Goal: Task Accomplishment & Management: Use online tool/utility

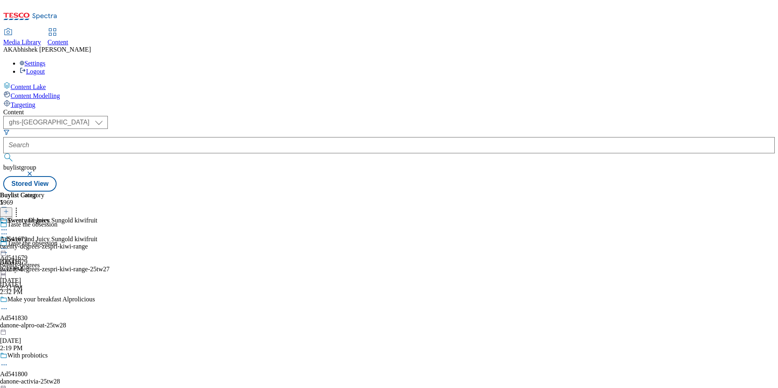
select select "ghs-[GEOGRAPHIC_DATA]"
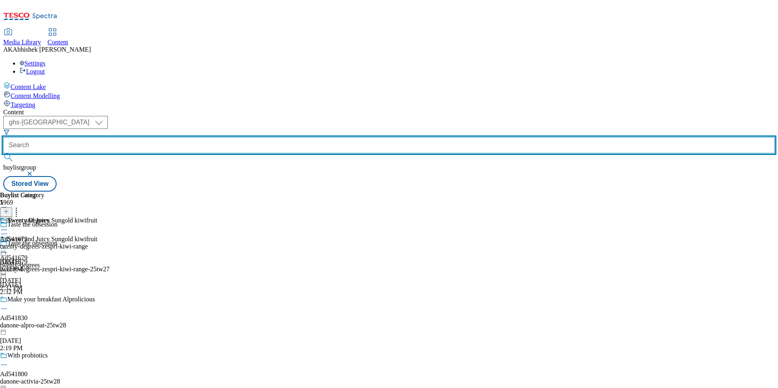
click at [201, 137] on input "text" at bounding box center [389, 145] width 772 height 16
click at [3, 153] on button "submit" at bounding box center [8, 157] width 11 height 8
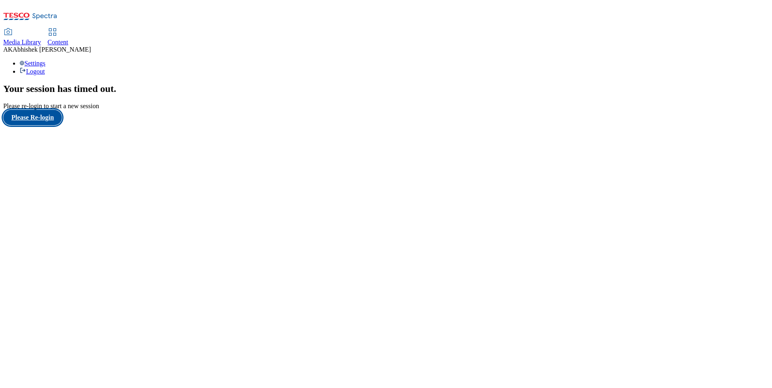
drag, startPoint x: 49, startPoint y: 242, endPoint x: 57, endPoint y: 244, distance: 7.9
click at [49, 125] on button "Please Re-login" at bounding box center [32, 117] width 59 height 15
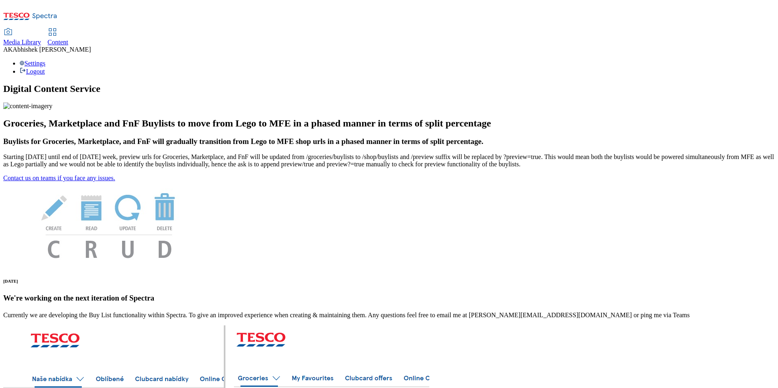
click at [68, 39] on span "Content" at bounding box center [58, 42] width 21 height 7
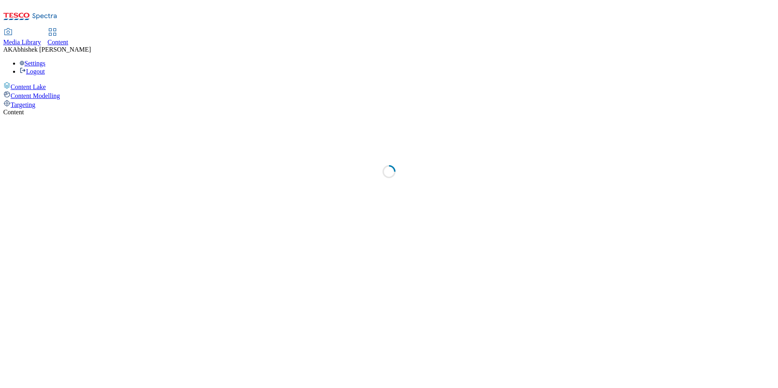
select select "ghs-[GEOGRAPHIC_DATA]"
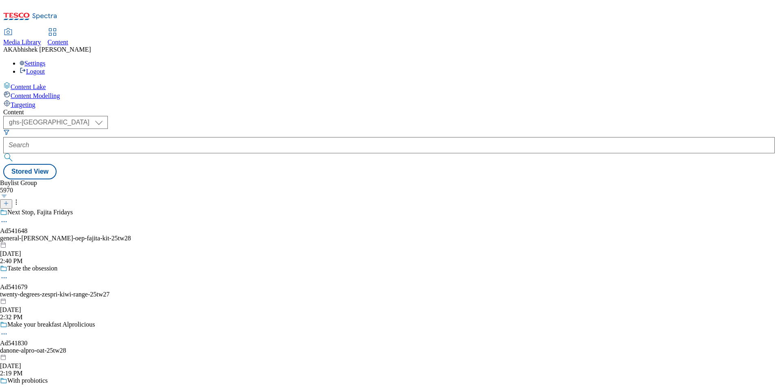
click at [541, 179] on div "Buylist Group 5970 Next Stop, Fajita Fridays Ad541648 general-[PERSON_NAME]-oep…" at bounding box center [389, 179] width 772 height 0
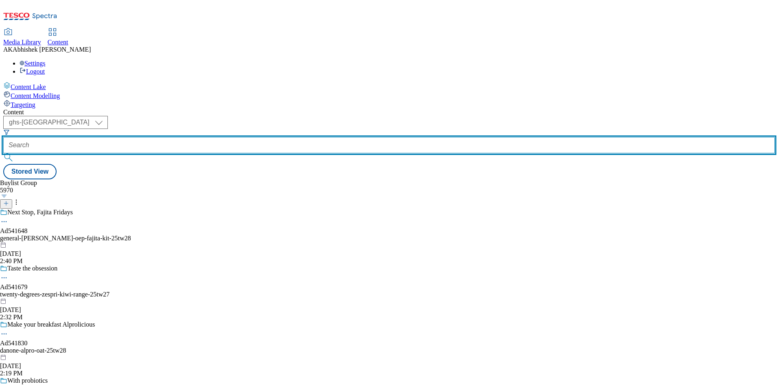
click at [210, 137] on input "text" at bounding box center [389, 145] width 772 height 16
paste input "541890"
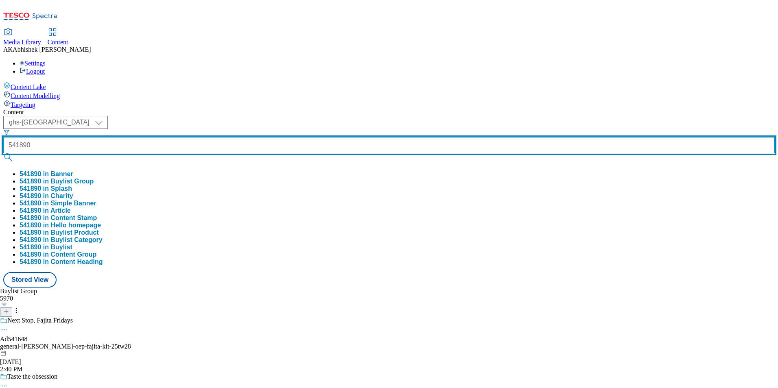
click at [3, 153] on button "submit" at bounding box center [8, 157] width 11 height 8
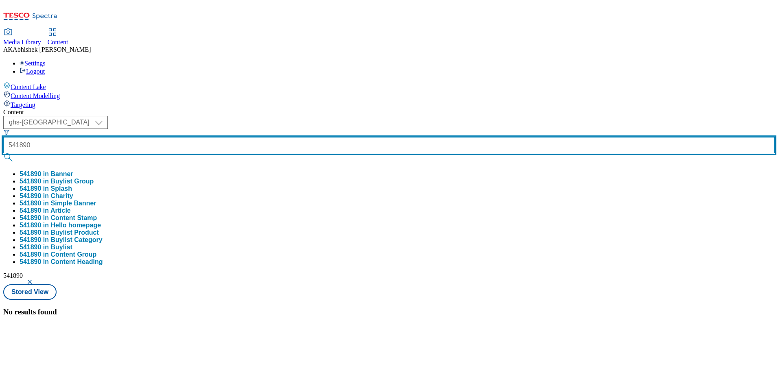
click at [177, 137] on input "541890" at bounding box center [389, 145] width 772 height 16
type input "Ad541890"
click at [3, 153] on button "submit" at bounding box center [8, 157] width 11 height 8
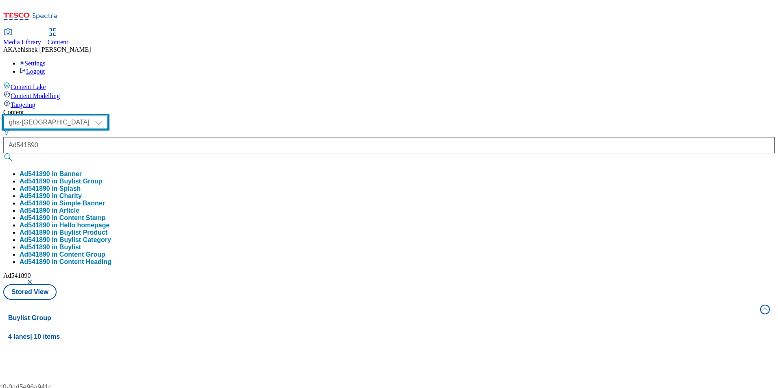
click at [108, 116] on select "ghs-roi ghs-[GEOGRAPHIC_DATA]" at bounding box center [55, 122] width 105 height 13
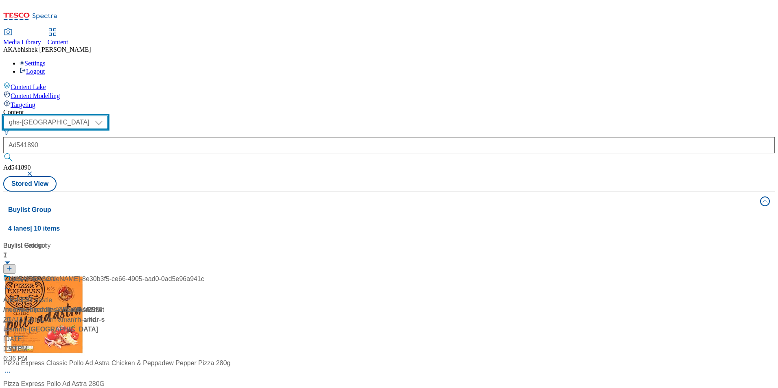
select select "ghs-roi"
click at [106, 116] on select "ghs-roi ghs-[GEOGRAPHIC_DATA]" at bounding box center [55, 122] width 105 height 13
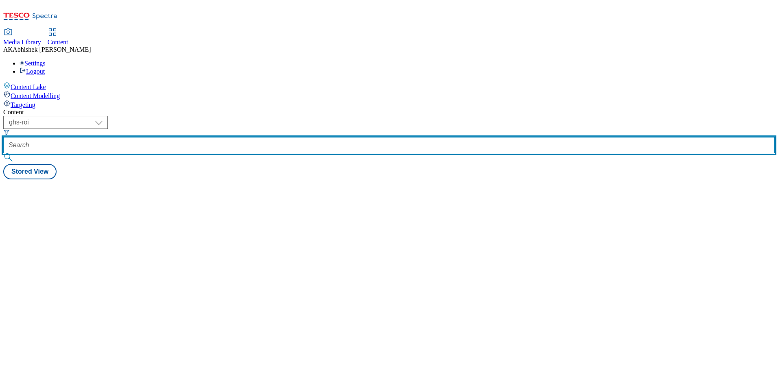
click at [186, 137] on input "text" at bounding box center [389, 145] width 772 height 16
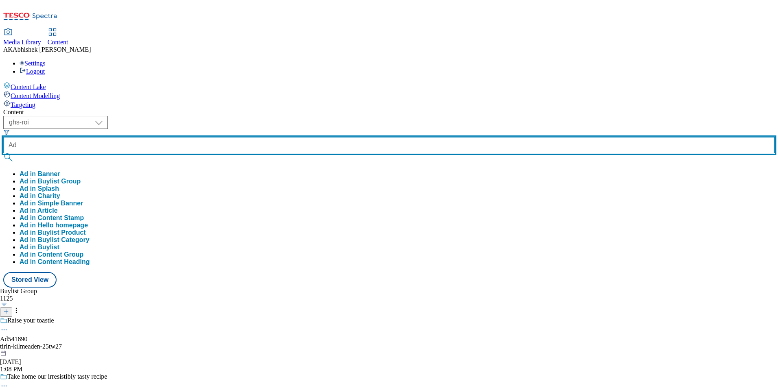
paste input "541890"
type input "Ad541890"
click at [3, 153] on button "submit" at bounding box center [8, 157] width 11 height 8
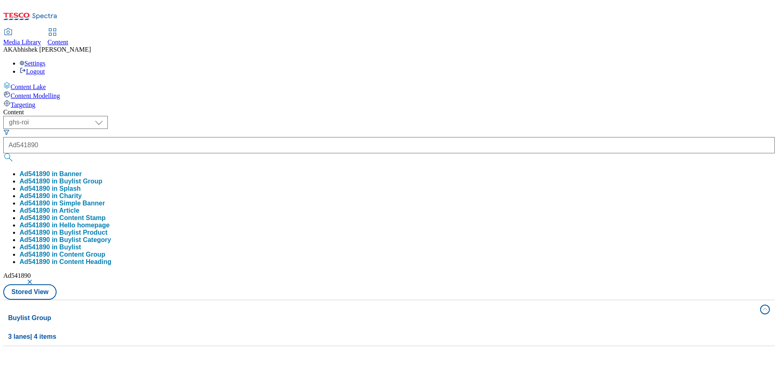
click at [377, 116] on div "( optional ) ghs-roi ghs-uk ghs-roi Ad541890 Ad541890 in Banner Ad541890 in Buy…" at bounding box center [389, 208] width 772 height 184
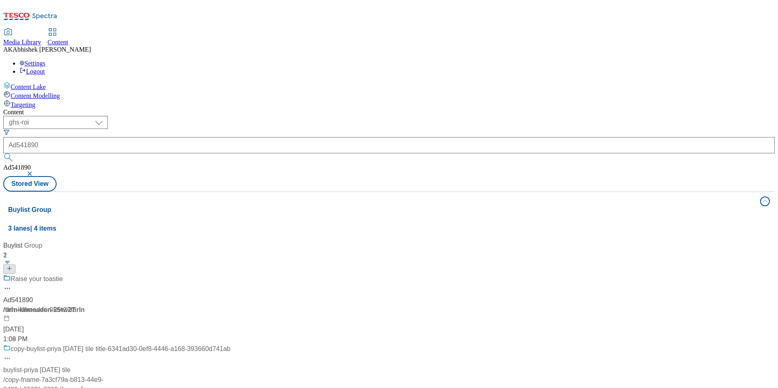
click at [230, 274] on div at bounding box center [116, 284] width 227 height 21
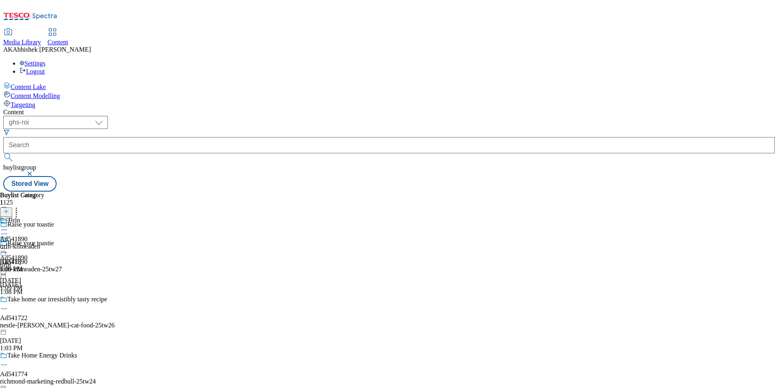
click at [8, 249] on icon at bounding box center [4, 253] width 8 height 8
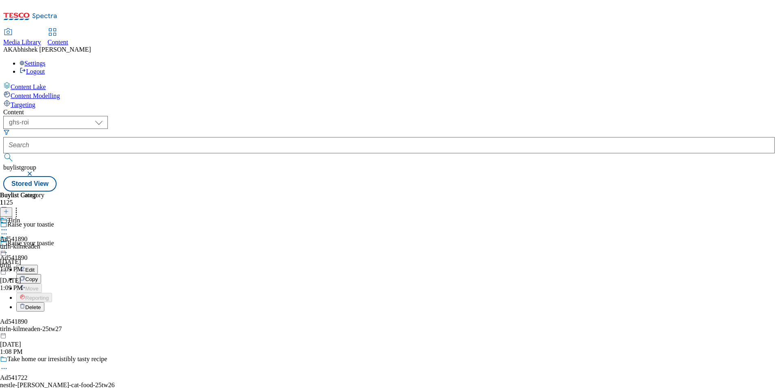
click at [38, 265] on button "Edit" at bounding box center [27, 269] width 22 height 9
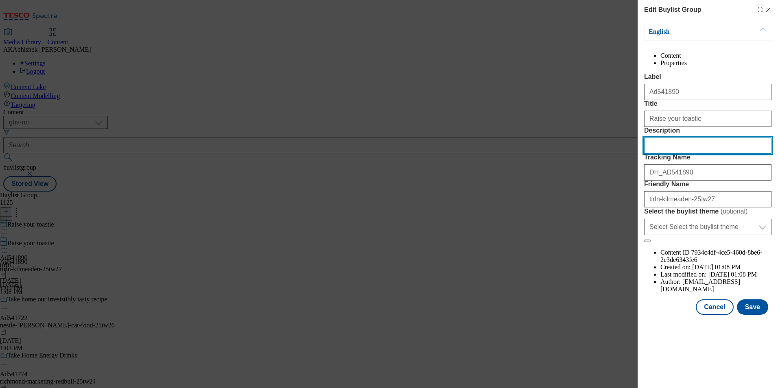
click at [717, 154] on input "Description" at bounding box center [707, 146] width 127 height 16
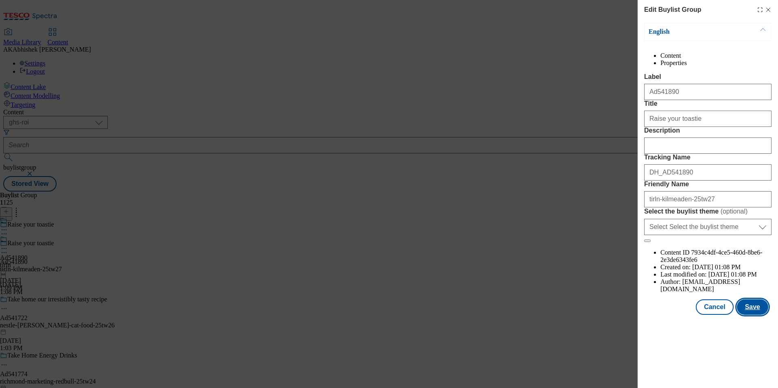
click at [758, 315] on button "Save" at bounding box center [752, 307] width 31 height 15
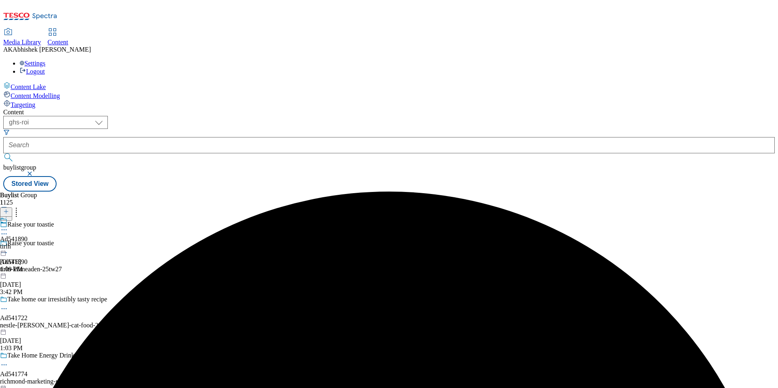
click at [8, 226] on icon at bounding box center [4, 230] width 8 height 8
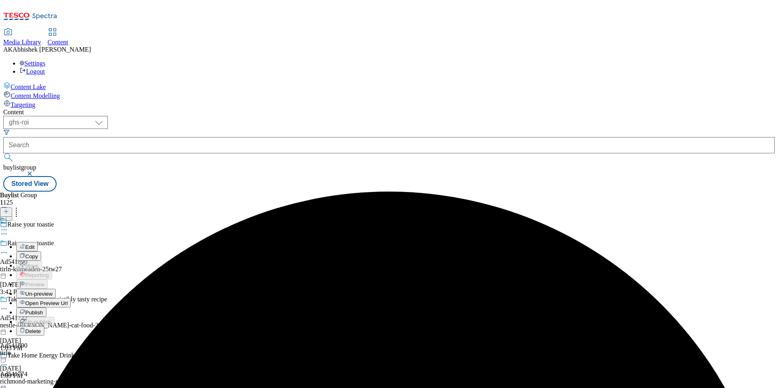
click at [38, 242] on button "Edit" at bounding box center [27, 246] width 22 height 9
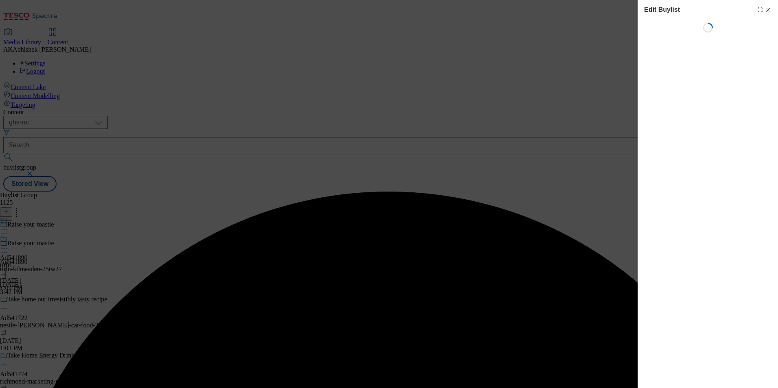
select select "tactical"
select select "supplier funded short term 1-3 weeks"
select select "dunnhumby"
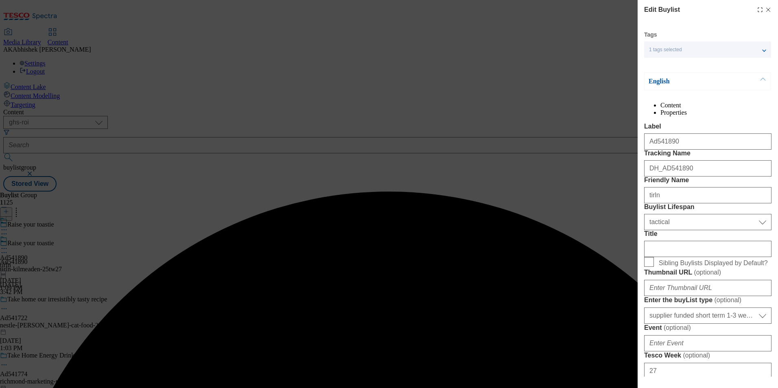
select select "Banner"
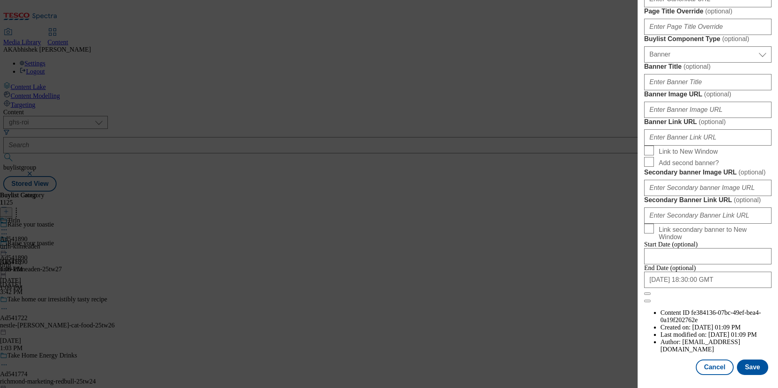
scroll to position [796, 0]
click at [751, 363] on button "Save" at bounding box center [752, 367] width 31 height 15
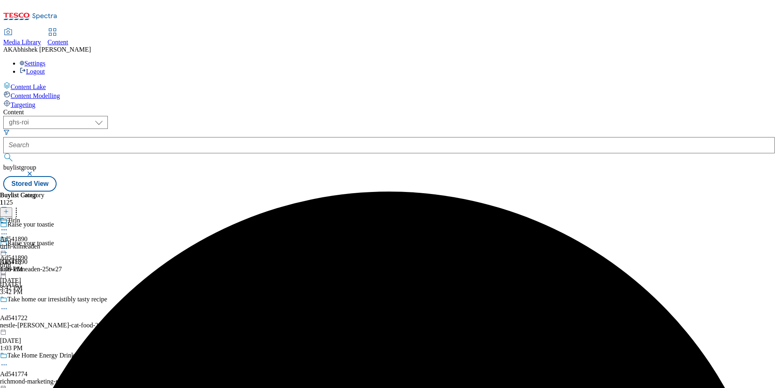
click at [8, 226] on icon at bounding box center [4, 230] width 8 height 8
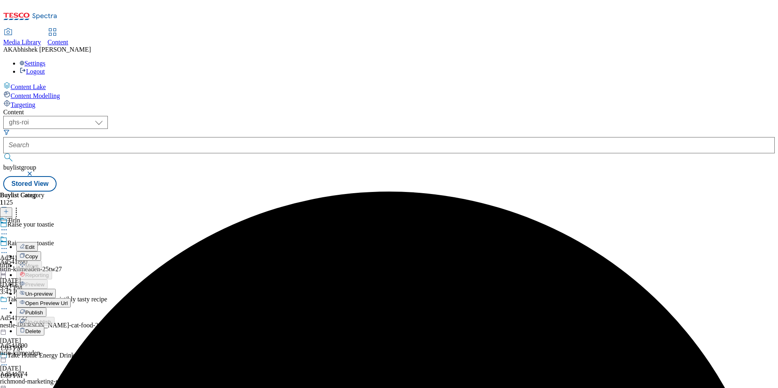
click at [35, 244] on span "Edit" at bounding box center [29, 247] width 9 height 6
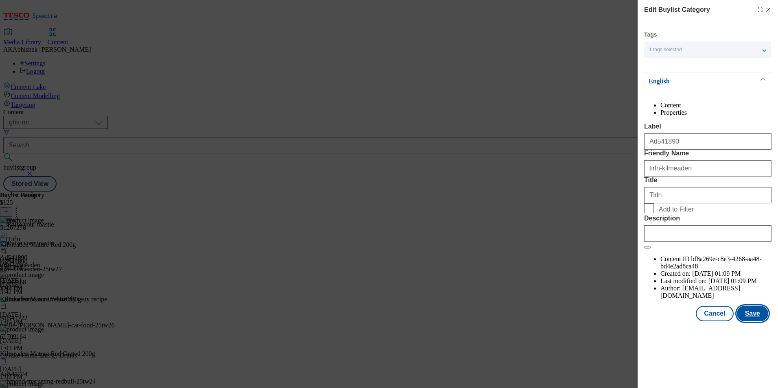
click at [751, 322] on button "Save" at bounding box center [752, 313] width 31 height 15
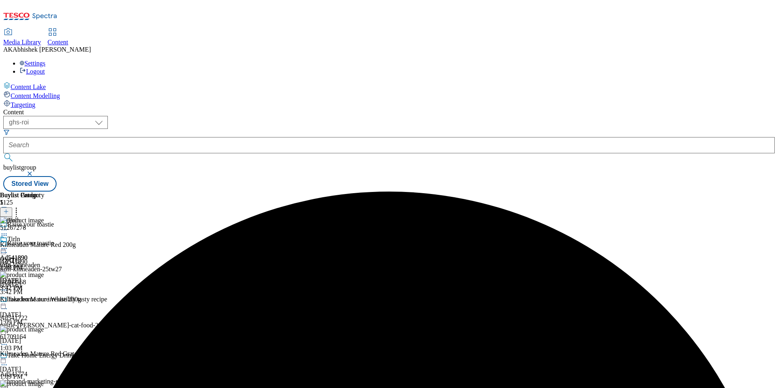
click at [8, 245] on icon at bounding box center [4, 249] width 8 height 8
click at [44, 300] on span "Preview" at bounding box center [34, 303] width 19 height 6
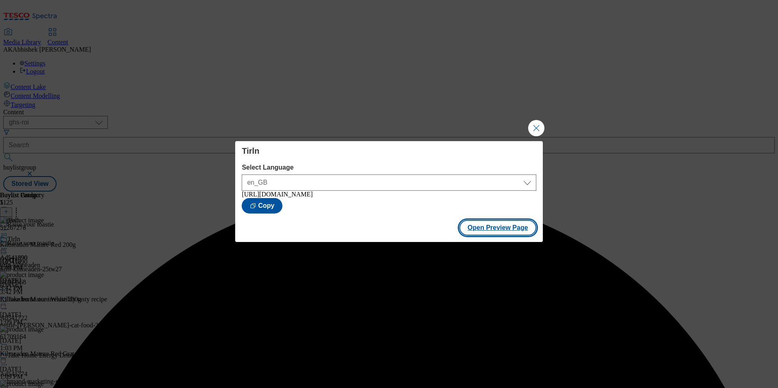
click at [484, 231] on button "Open Preview Page" at bounding box center [498, 227] width 77 height 15
click at [541, 128] on button "Close Modal" at bounding box center [536, 128] width 16 height 16
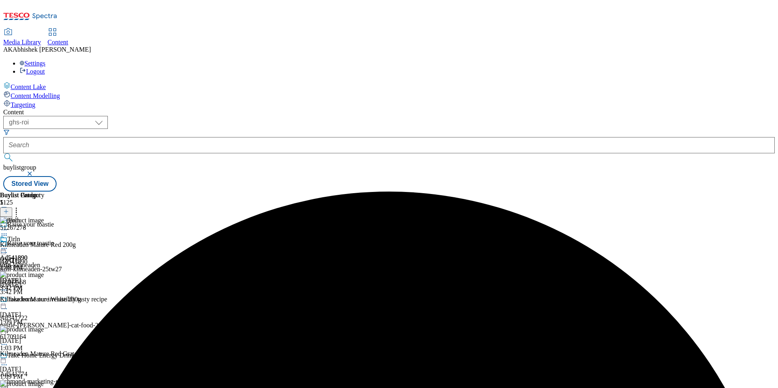
click at [7, 248] on circle at bounding box center [6, 248] width 1 height 1
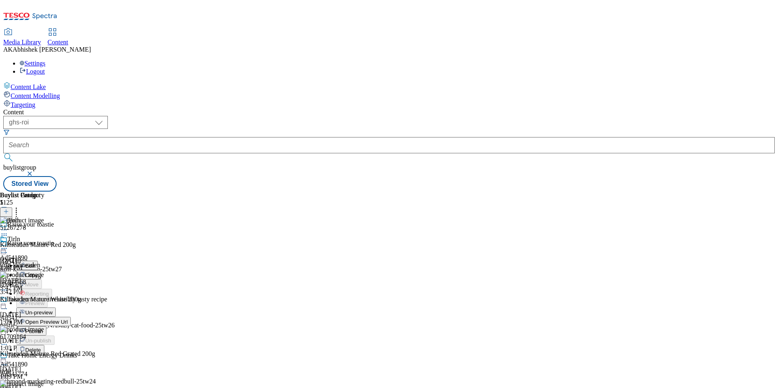
click at [8, 249] on icon at bounding box center [4, 253] width 8 height 8
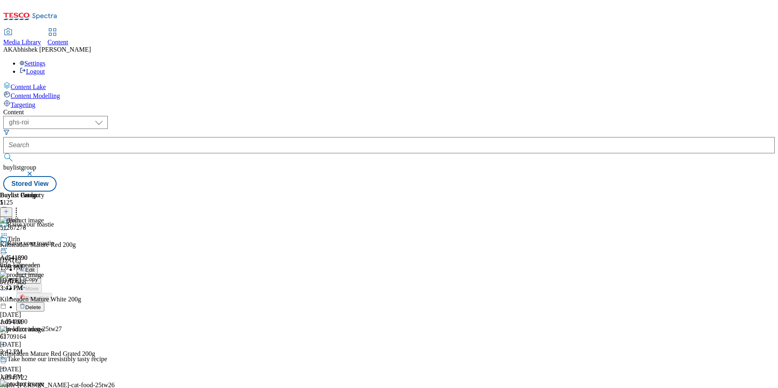
click at [35, 267] on span "Edit" at bounding box center [29, 270] width 9 height 6
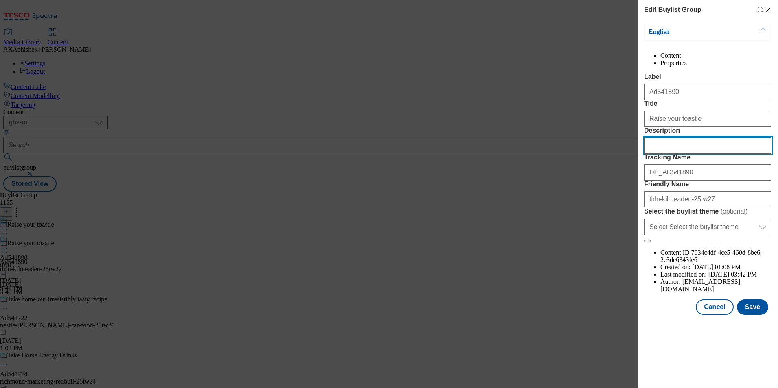
click at [670, 154] on input "Description" at bounding box center [707, 146] width 127 height 16
paste input "Kilmeaden Red Cheddar 200G"
type input "Kilmeaden Red Cheddar 200G"
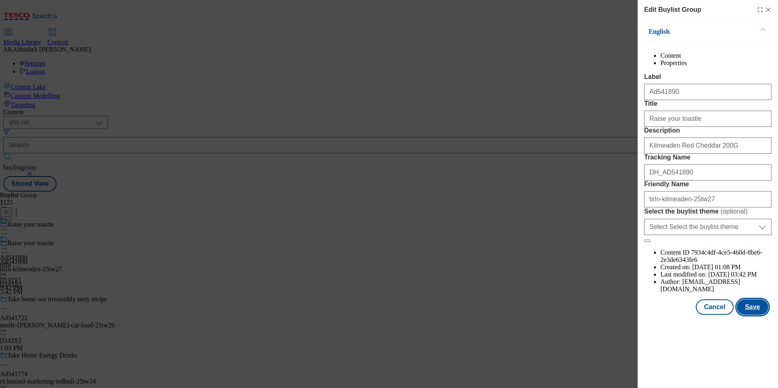
click at [753, 315] on button "Save" at bounding box center [752, 307] width 31 height 15
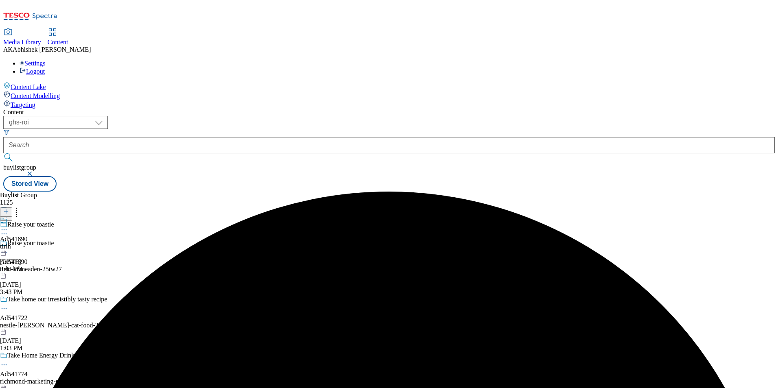
click at [8, 226] on icon at bounding box center [4, 230] width 8 height 8
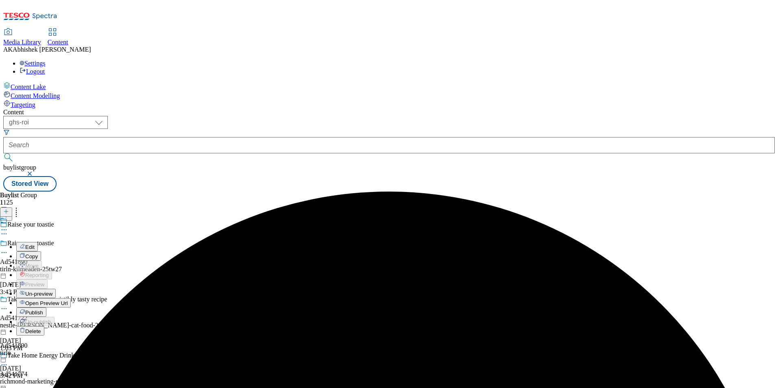
click at [35, 244] on span "Edit" at bounding box center [29, 247] width 9 height 6
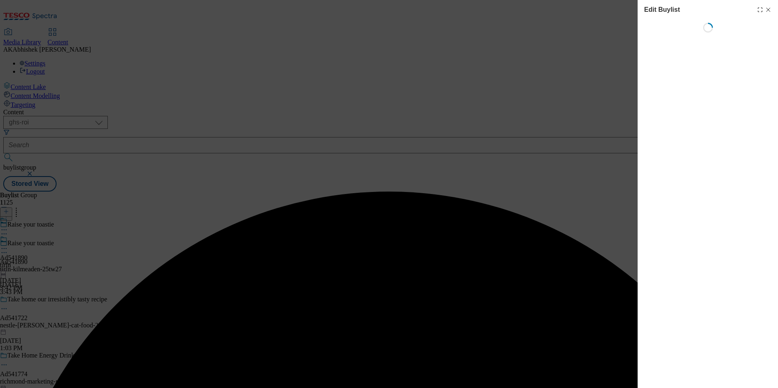
select select "tactical"
select select "supplier funded short term 1-3 weeks"
select select "dunnhumby"
select select "Banner"
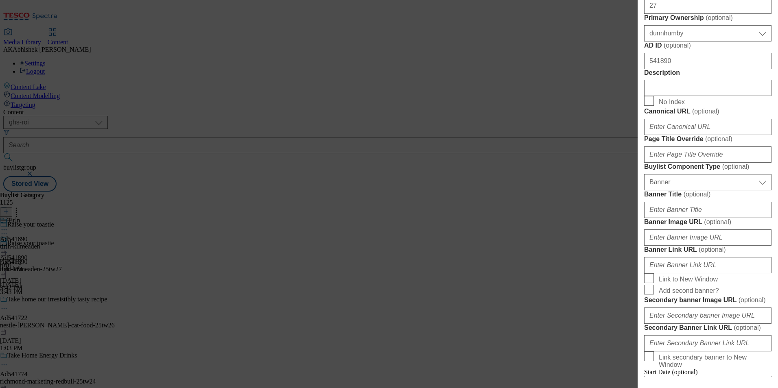
scroll to position [366, 0]
click at [683, 95] on input "Description" at bounding box center [707, 87] width 127 height 16
paste input "Kilmeaden Red Cheddar 200G"
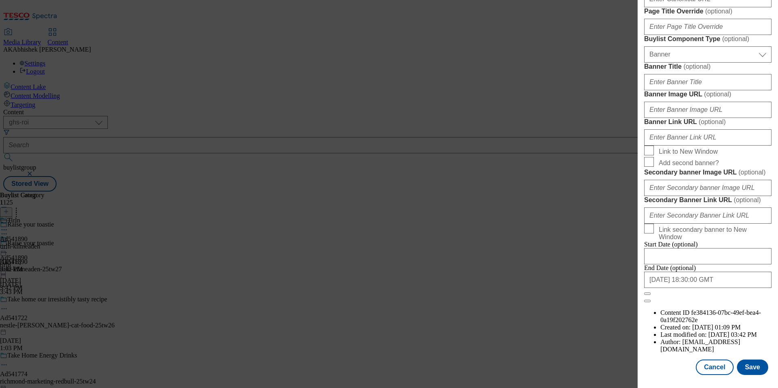
scroll to position [796, 0]
type input "Kilmeaden Red Cheddar 200G"
click at [753, 364] on button "Save" at bounding box center [752, 367] width 31 height 15
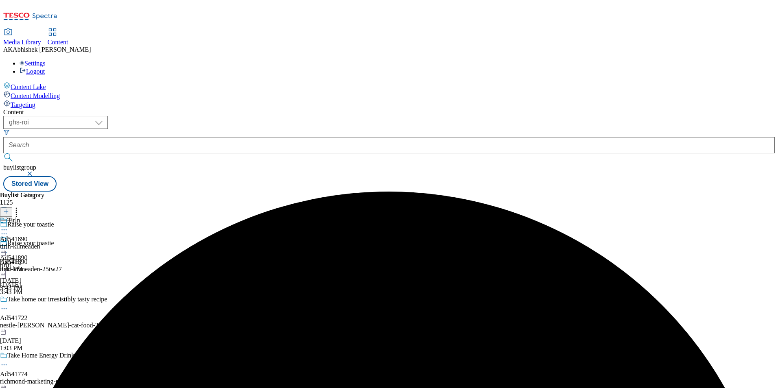
click at [44, 217] on div "Tirln Ad541890 tirln-kilmeaden [DATE] 3:42 PM" at bounding box center [22, 245] width 44 height 56
click at [8, 245] on icon at bounding box center [4, 249] width 8 height 8
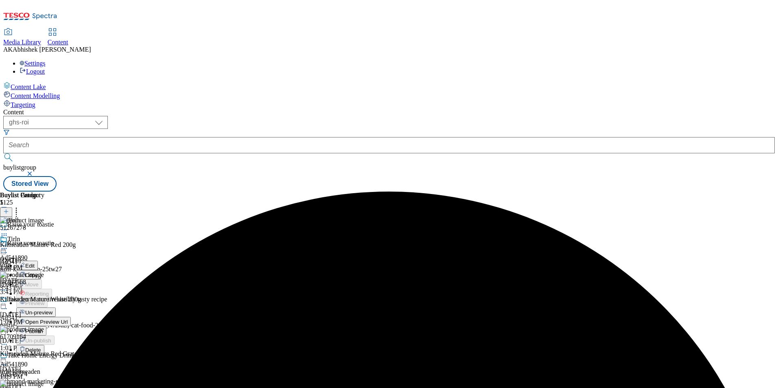
click at [38, 261] on button "Edit" at bounding box center [27, 265] width 22 height 9
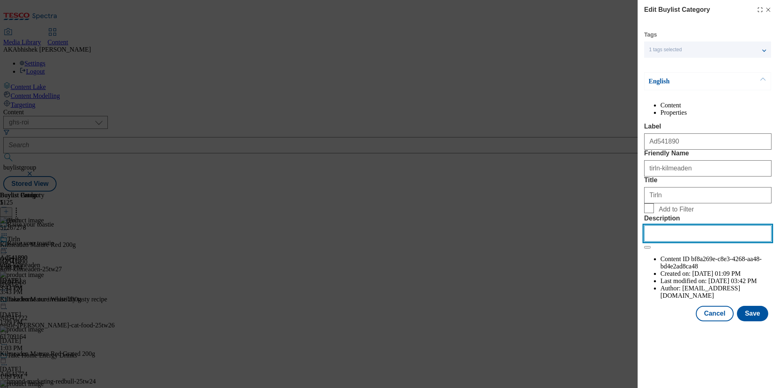
click at [710, 242] on input "Description" at bounding box center [707, 233] width 127 height 16
paste input "Kilmeaden Red Cheddar 200G"
type input "Kilmeaden Red Cheddar 200G"
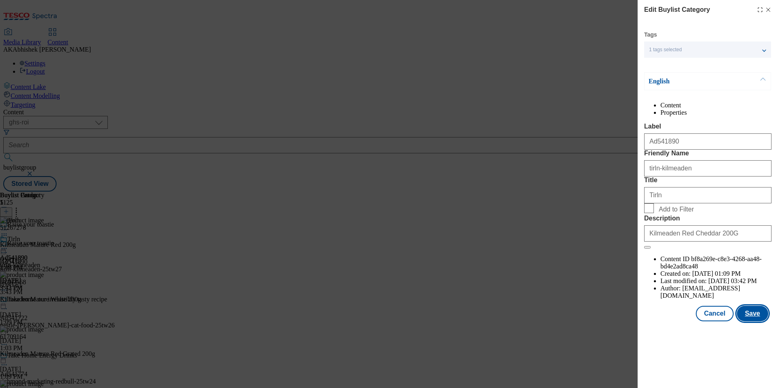
click at [762, 322] on button "Save" at bounding box center [752, 313] width 31 height 15
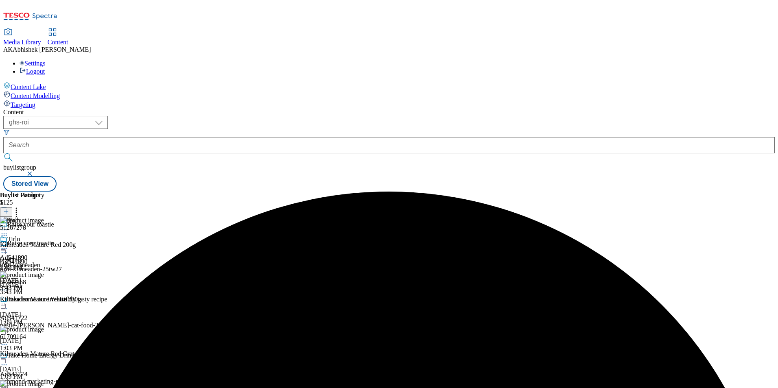
click at [8, 245] on icon at bounding box center [4, 249] width 8 height 8
click at [44, 300] on span "Preview" at bounding box center [34, 303] width 19 height 6
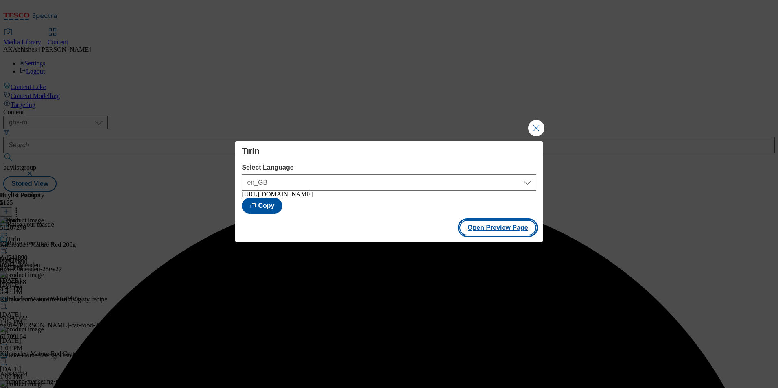
click at [482, 232] on button "Open Preview Page" at bounding box center [498, 227] width 77 height 15
click at [534, 120] on button "Close Modal" at bounding box center [536, 128] width 16 height 16
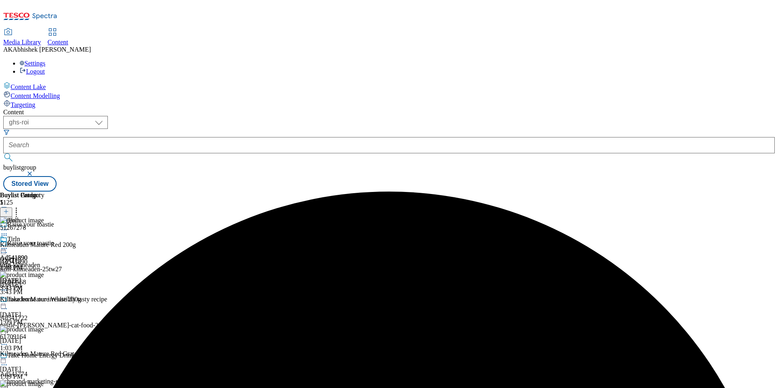
click at [8, 245] on icon at bounding box center [4, 249] width 8 height 8
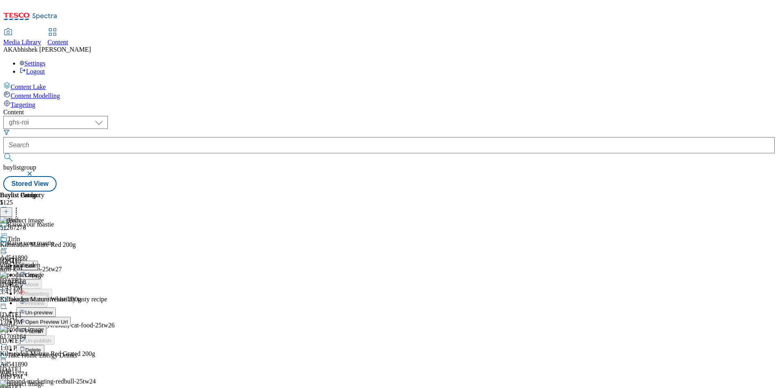
click at [53, 310] on span "Un-preview" at bounding box center [38, 313] width 27 height 6
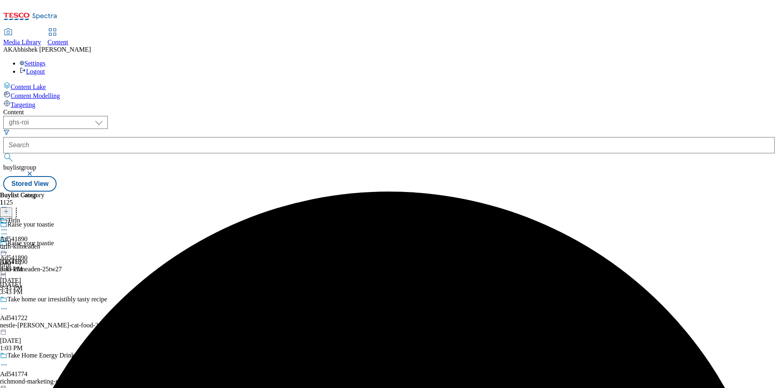
click at [8, 226] on icon at bounding box center [4, 230] width 8 height 8
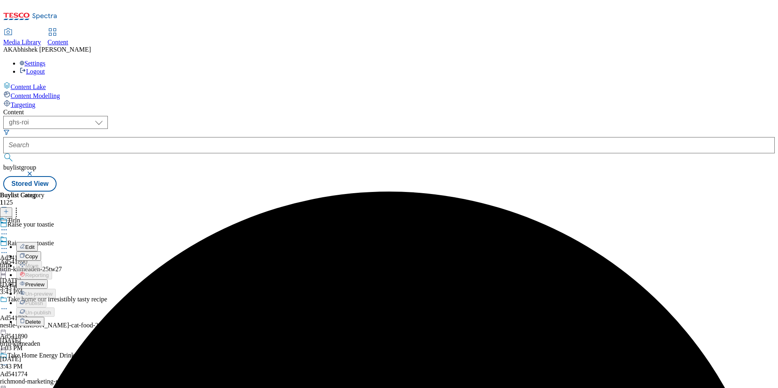
click at [44, 282] on span "Preview" at bounding box center [34, 285] width 19 height 6
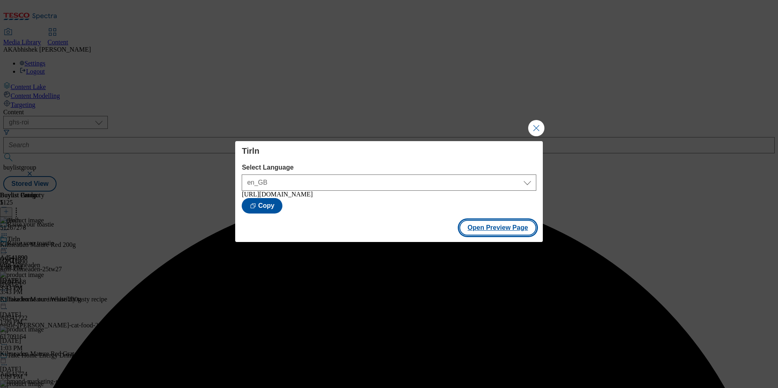
click at [502, 230] on button "Open Preview Page" at bounding box center [498, 227] width 77 height 15
click at [532, 127] on button "Close Modal" at bounding box center [536, 128] width 16 height 16
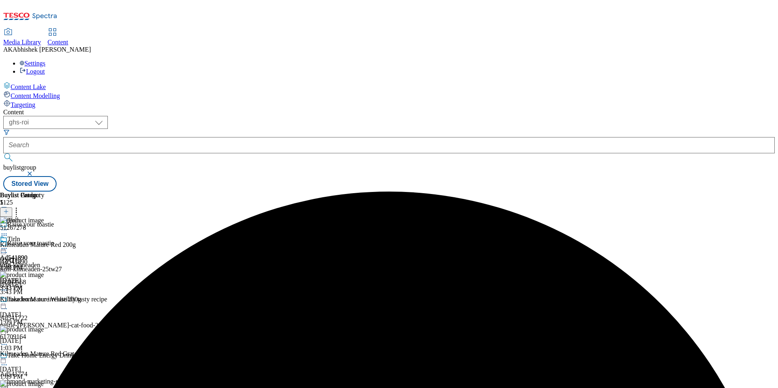
click at [8, 245] on icon at bounding box center [4, 249] width 8 height 8
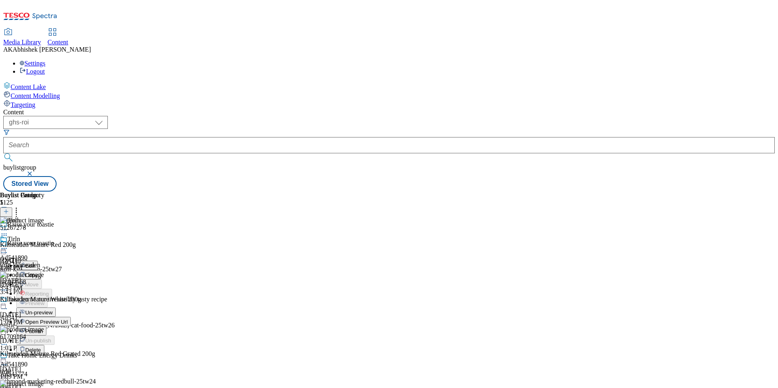
click at [43, 328] on span "Publish" at bounding box center [34, 331] width 18 height 6
